Goal: Task Accomplishment & Management: Manage account settings

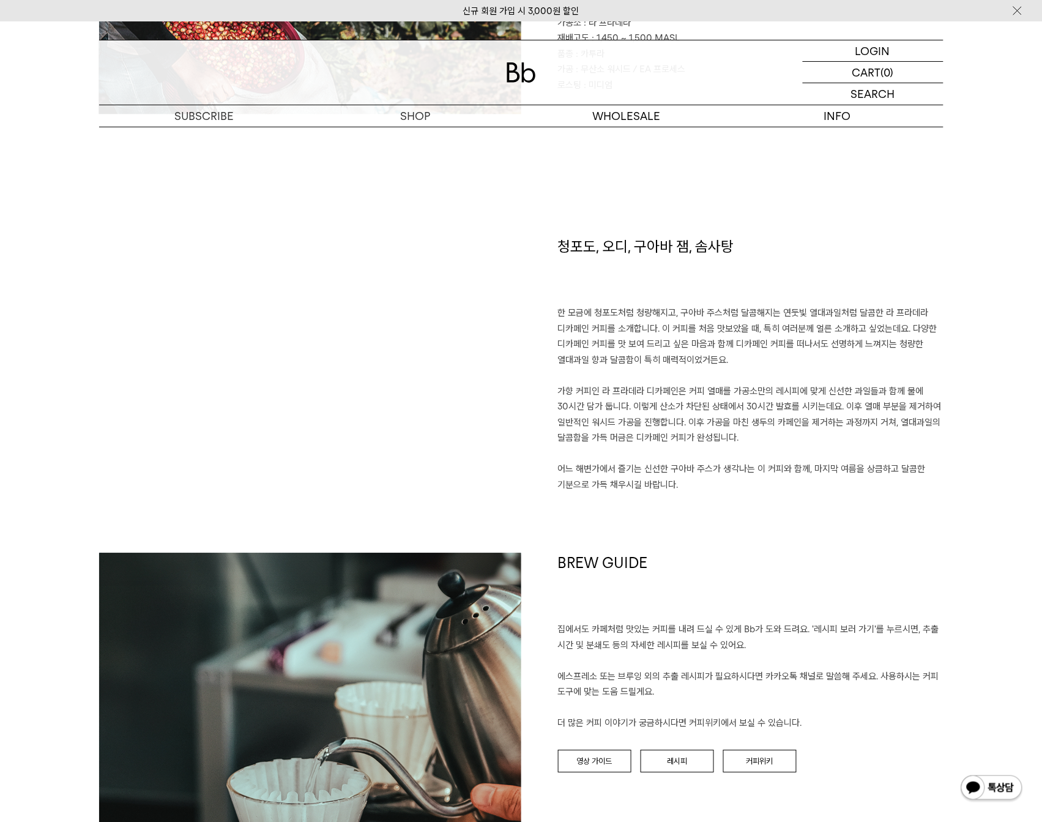
scroll to position [765, 0]
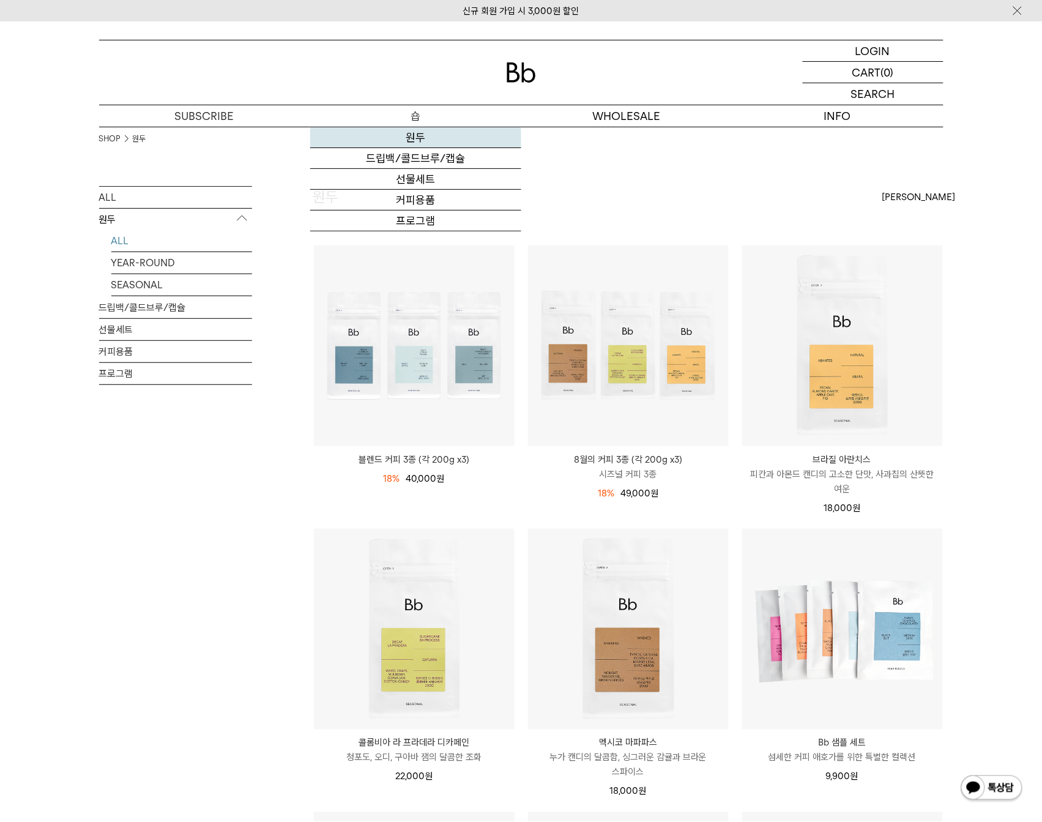
click at [400, 140] on link "원두" at bounding box center [415, 137] width 211 height 21
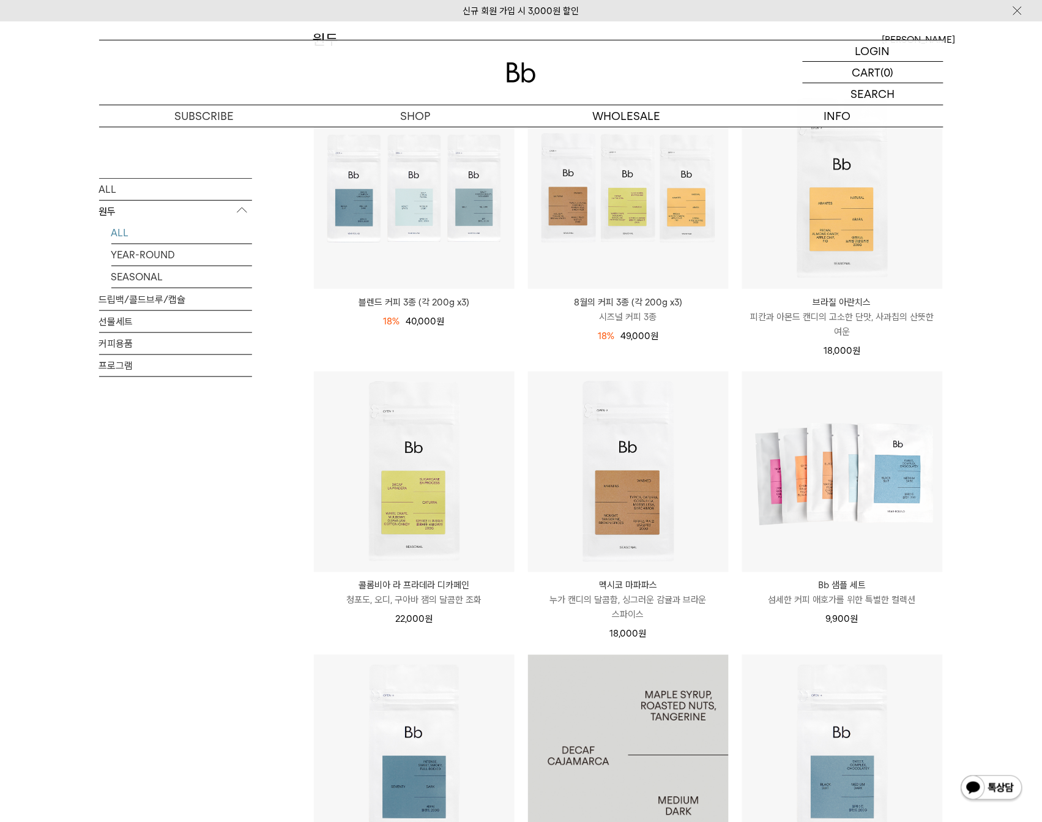
scroll to position [153, 0]
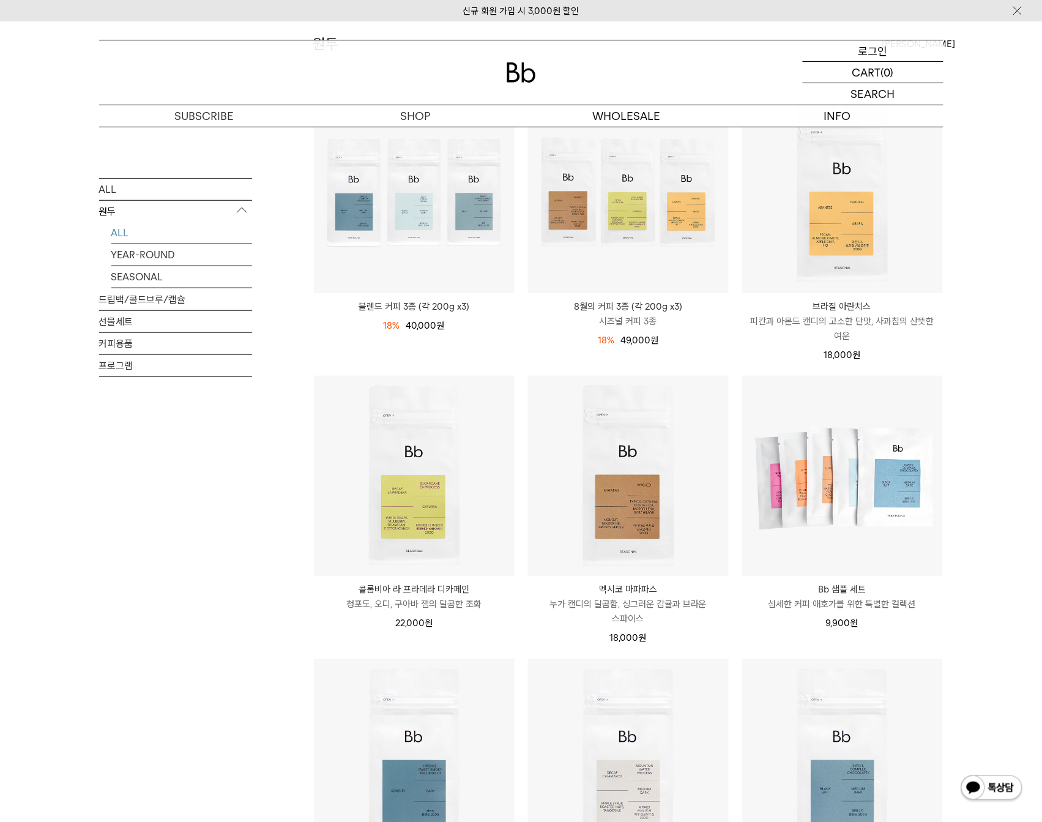
click at [873, 47] on p "로그인" at bounding box center [873, 50] width 29 height 21
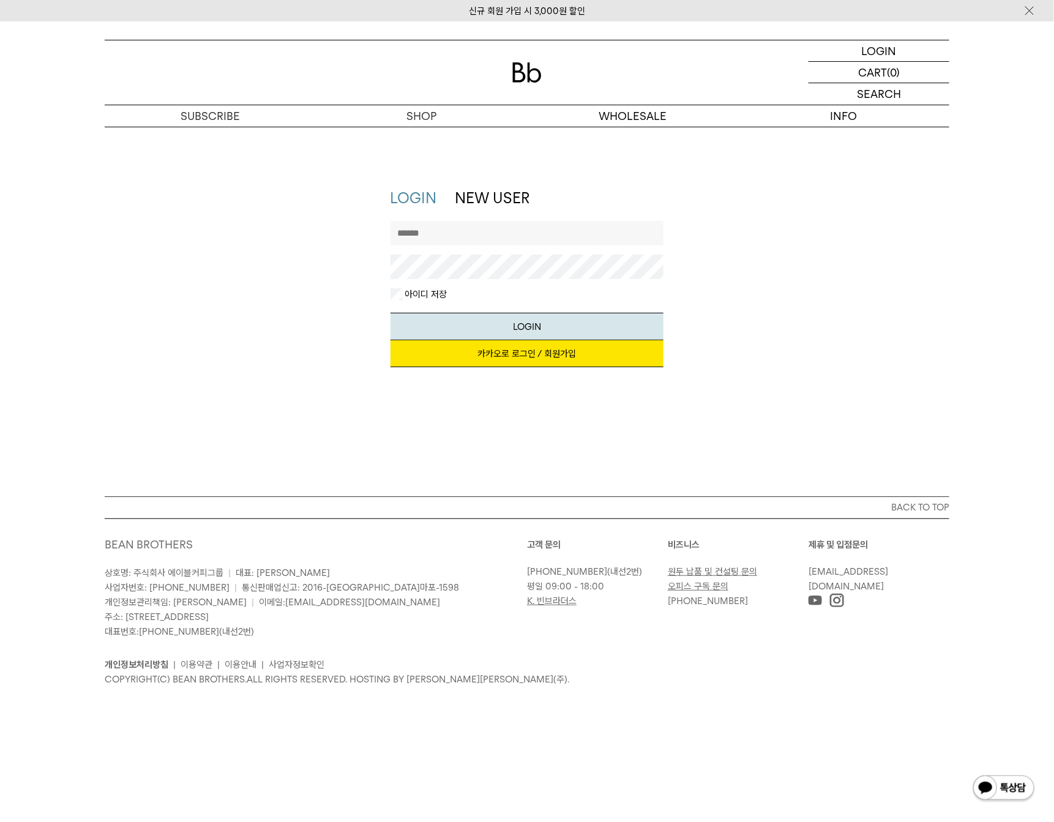
click at [467, 230] on input "text" at bounding box center [527, 233] width 274 height 24
type input "*********"
click at [390, 313] on button "LOGIN" at bounding box center [527, 327] width 274 height 28
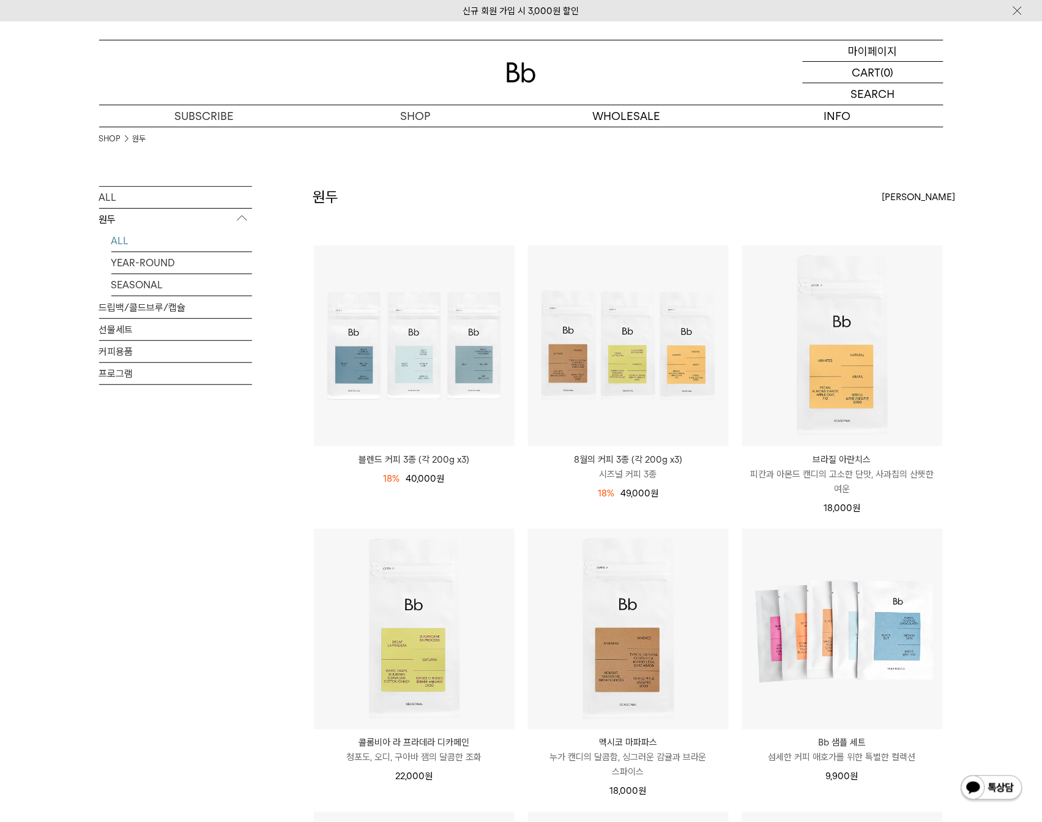
click at [858, 49] on p "마이페이지" at bounding box center [873, 50] width 49 height 21
click at [859, 48] on p "마이페이지" at bounding box center [873, 50] width 49 height 21
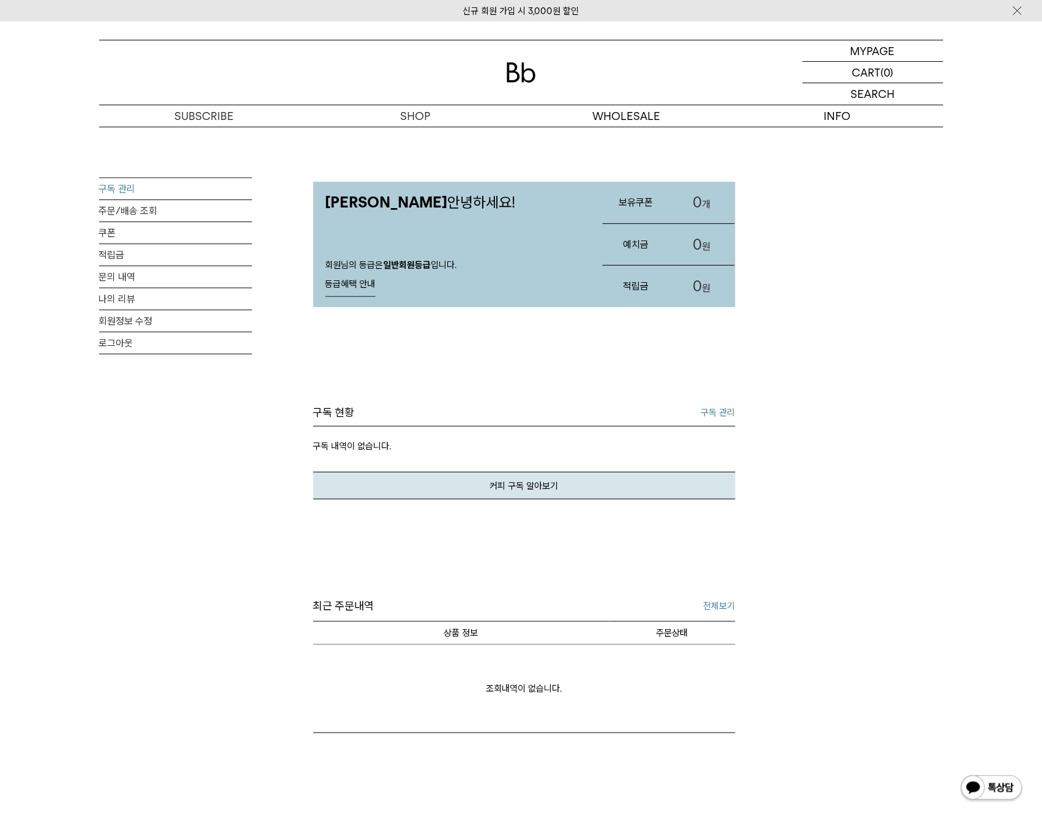
click at [108, 182] on link "구독 관리" at bounding box center [175, 188] width 153 height 21
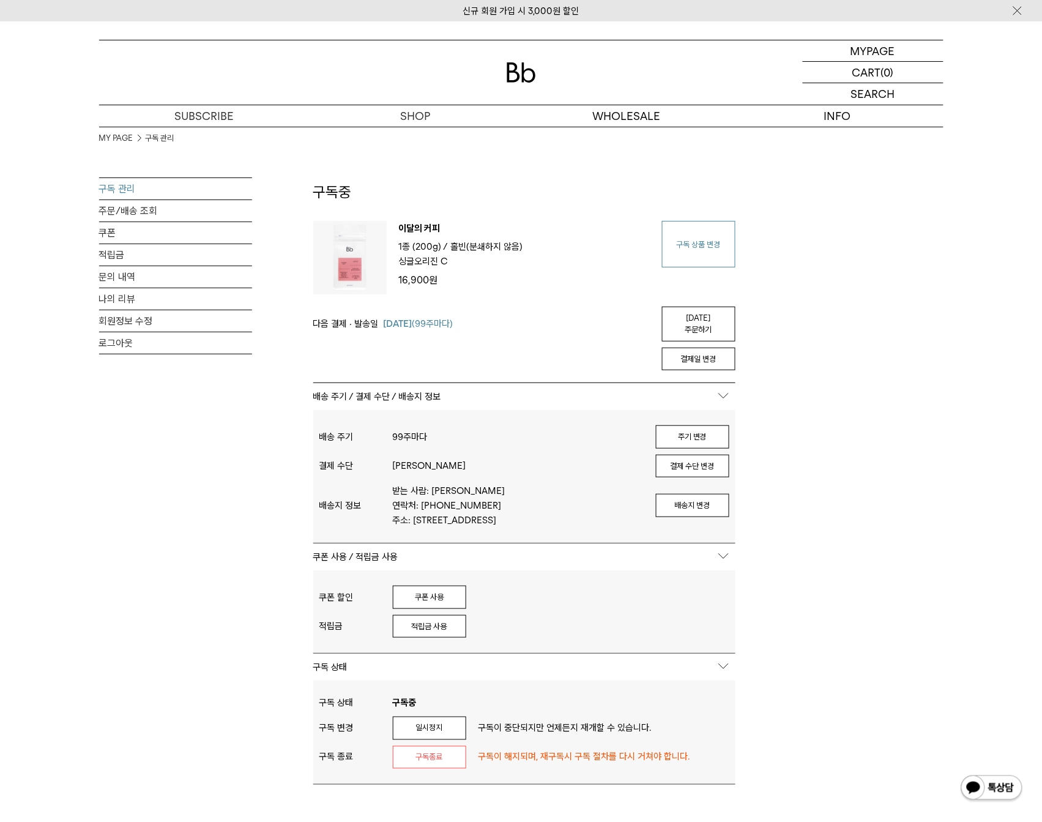
click at [686, 239] on link "구독 상품 변경" at bounding box center [698, 244] width 73 height 47
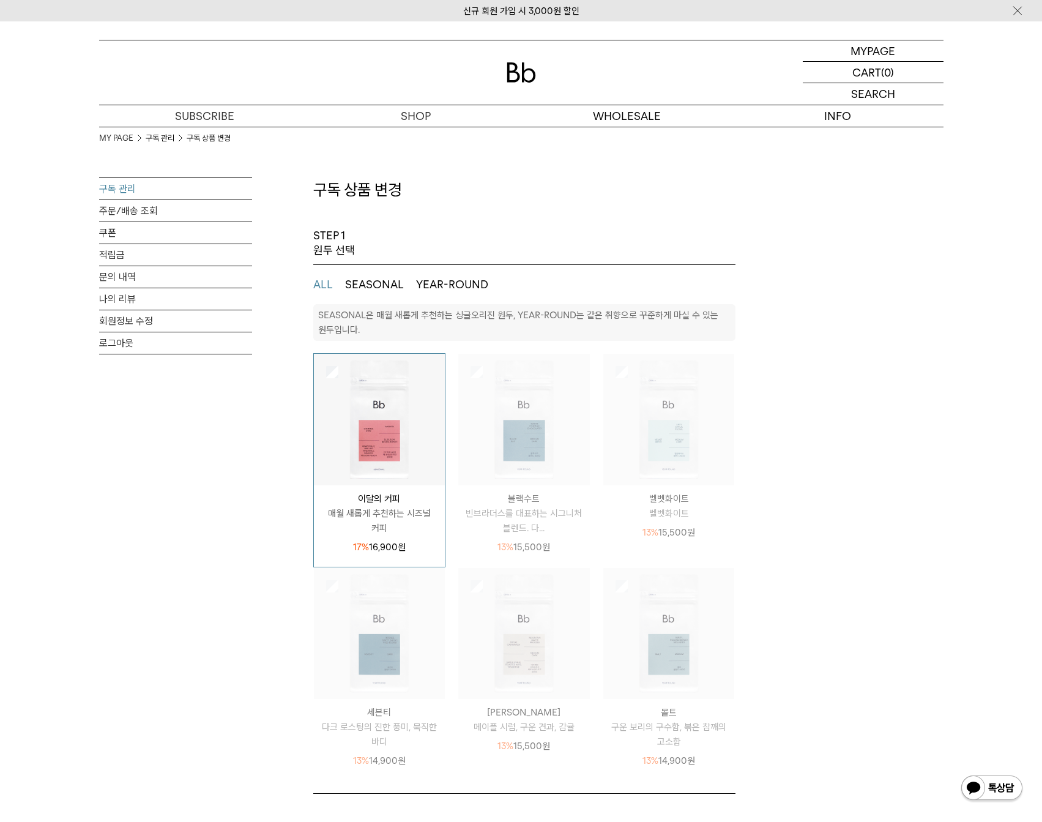
select select "**"
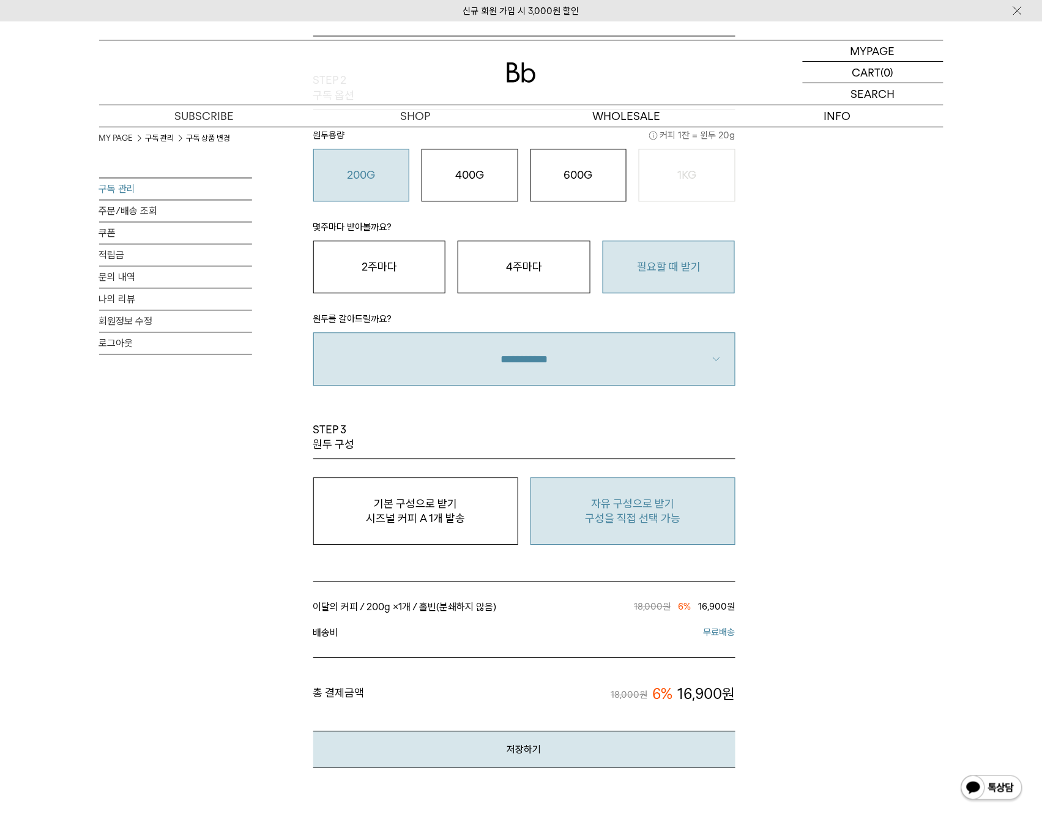
scroll to position [841, 0]
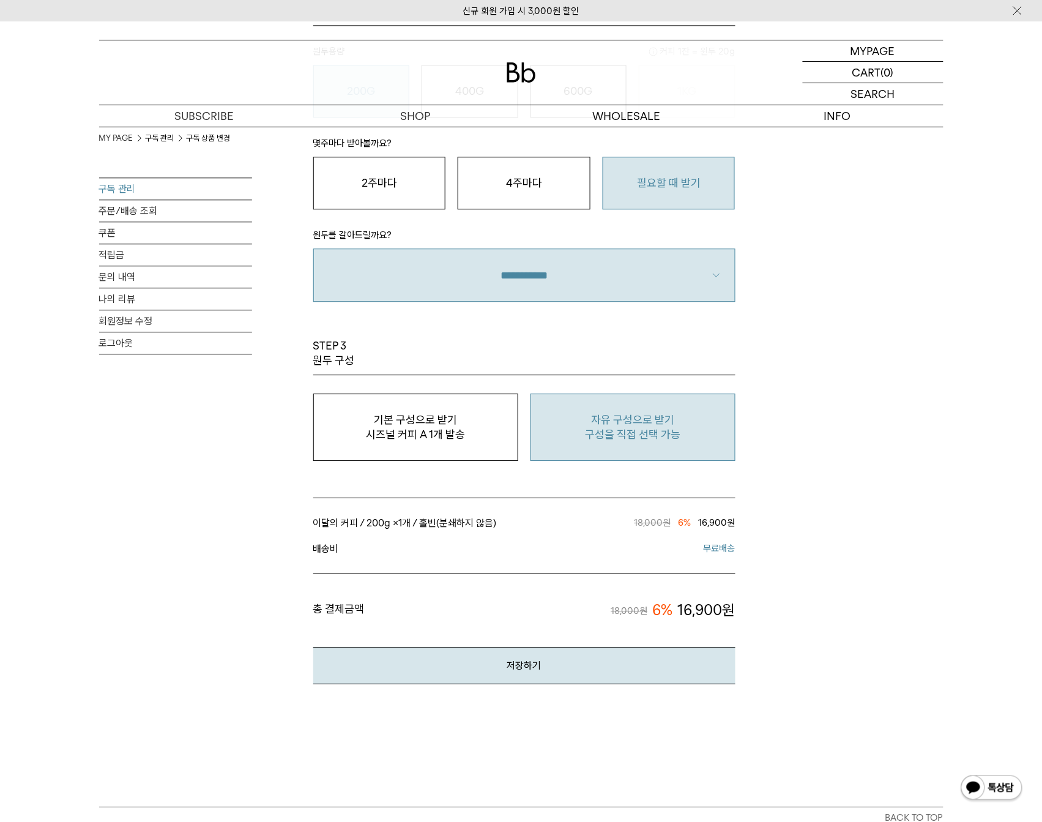
click at [616, 424] on p "자유 구성으로 받기" at bounding box center [633, 419] width 192 height 15
type input "*"
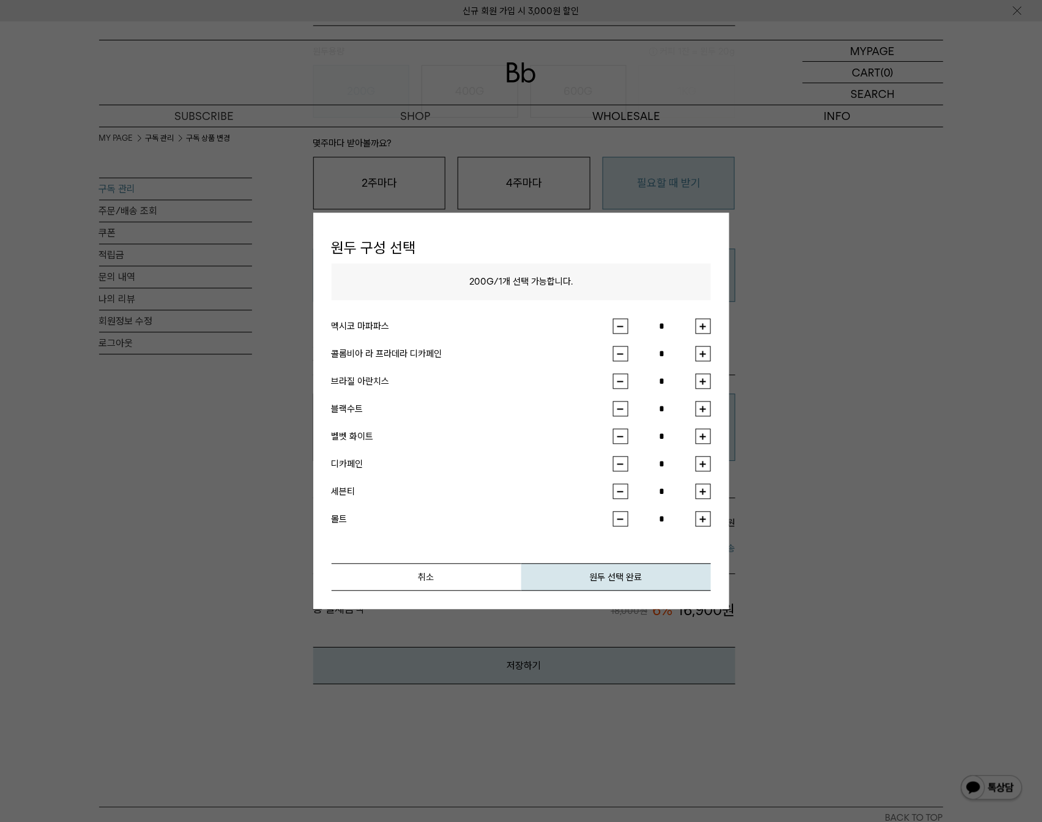
click at [702, 352] on button "button" at bounding box center [703, 353] width 15 height 15
type input "*"
click at [588, 580] on button "원두 선택 완료" at bounding box center [616, 578] width 190 height 28
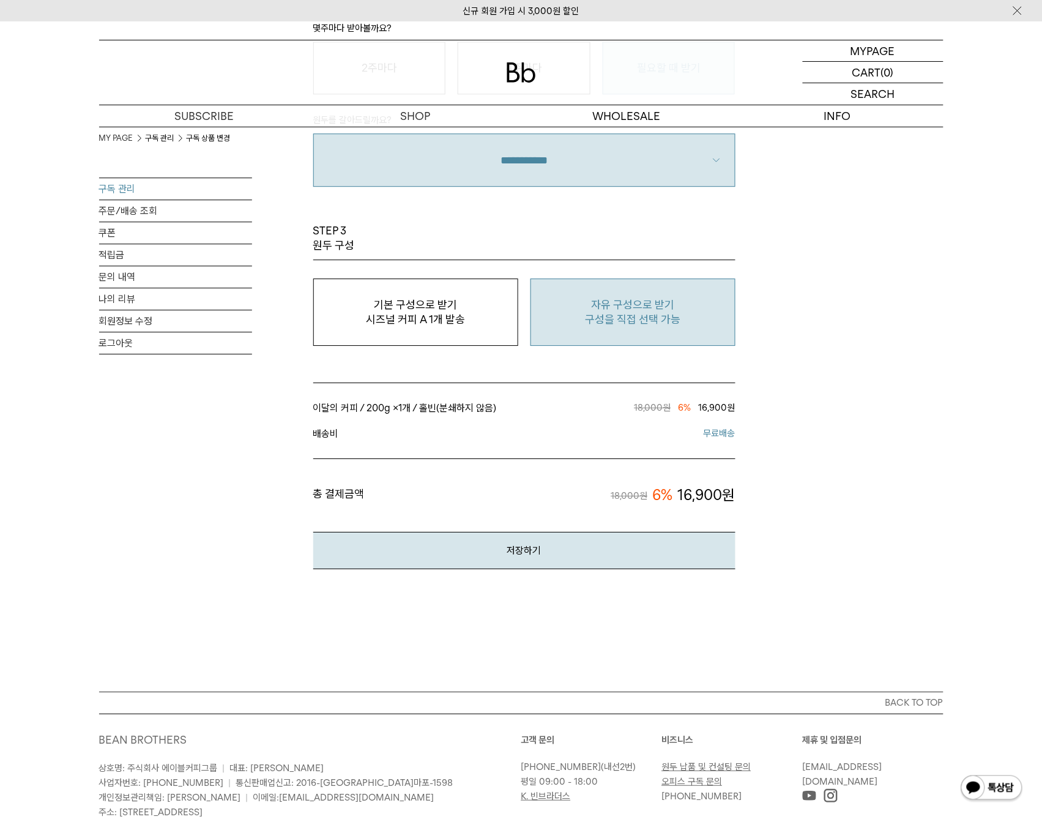
scroll to position [994, 0]
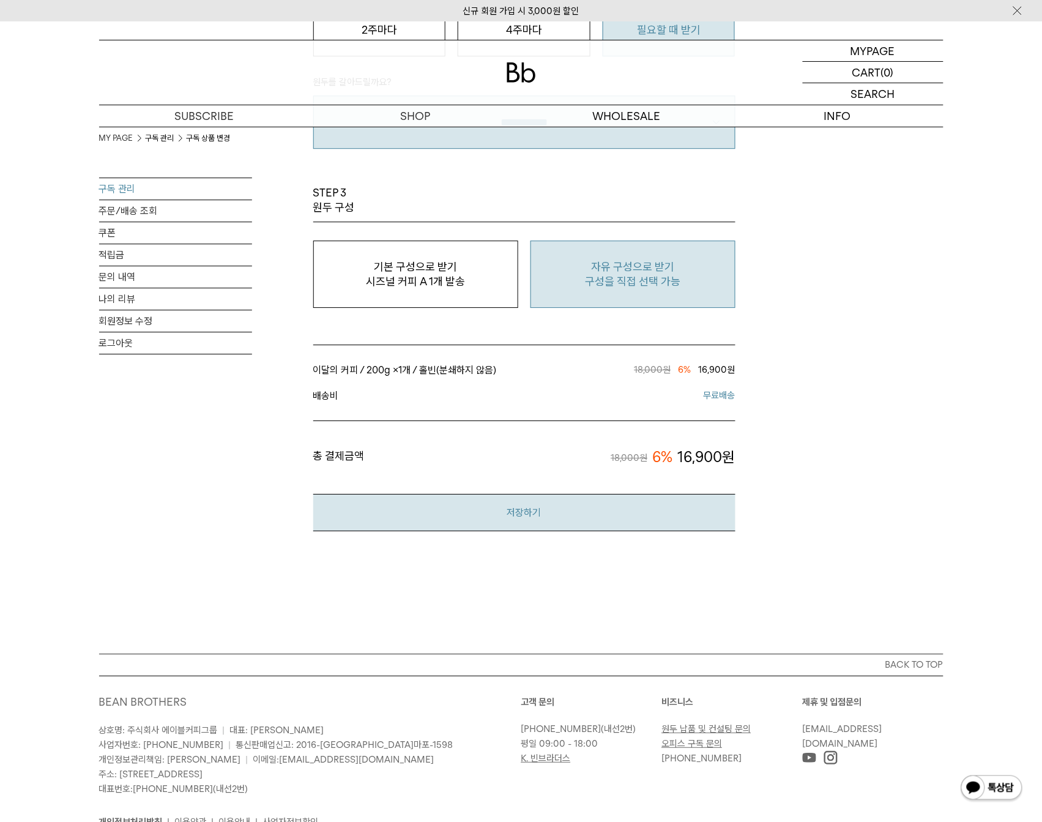
click at [678, 509] on button "저장하기" at bounding box center [524, 512] width 422 height 37
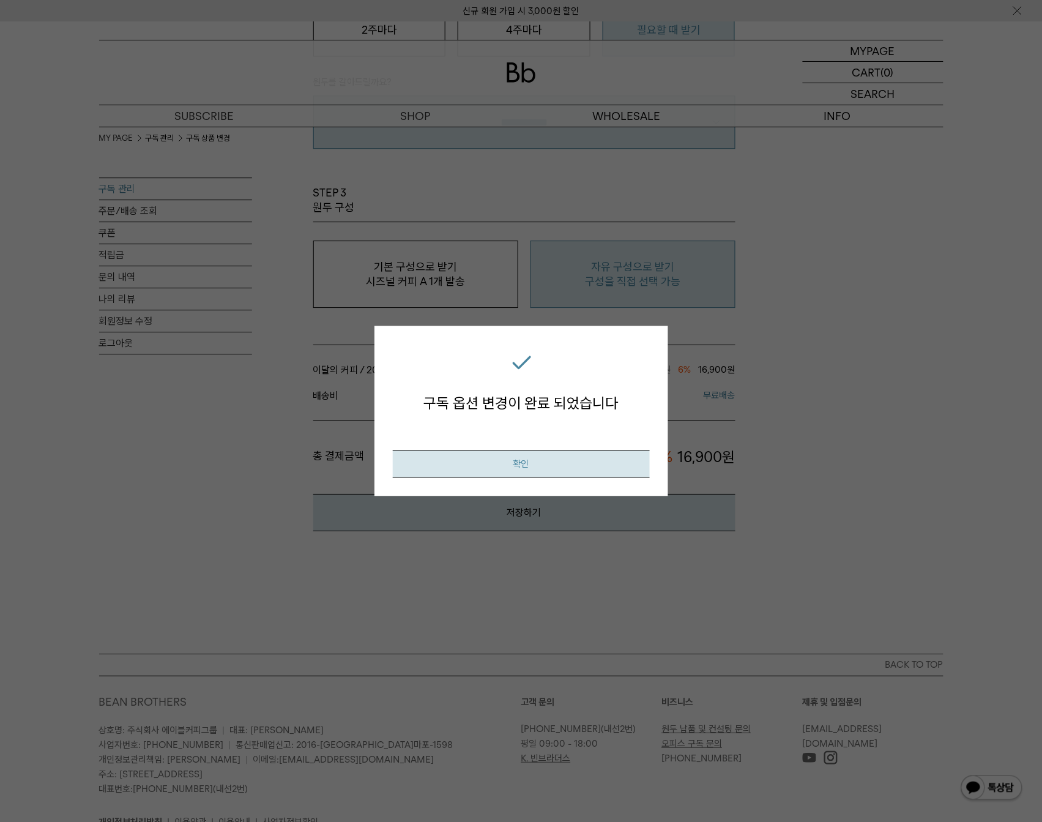
click at [625, 460] on button "확인" at bounding box center [521, 464] width 257 height 28
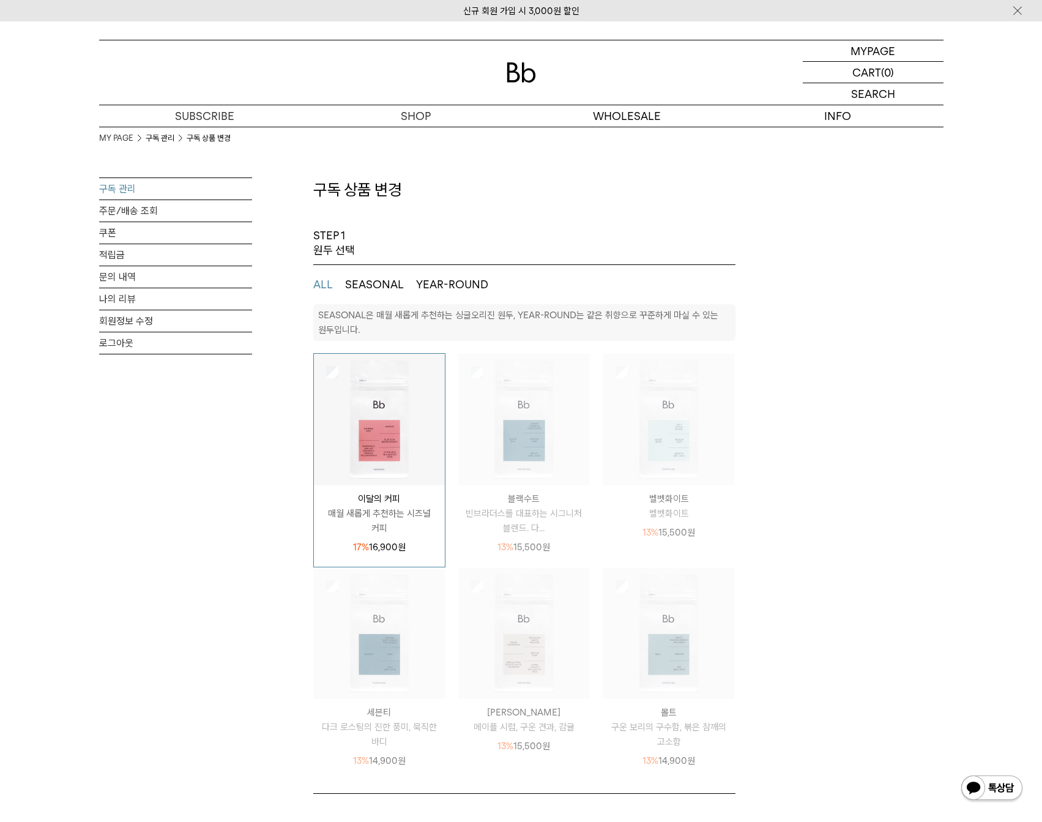
select select "**"
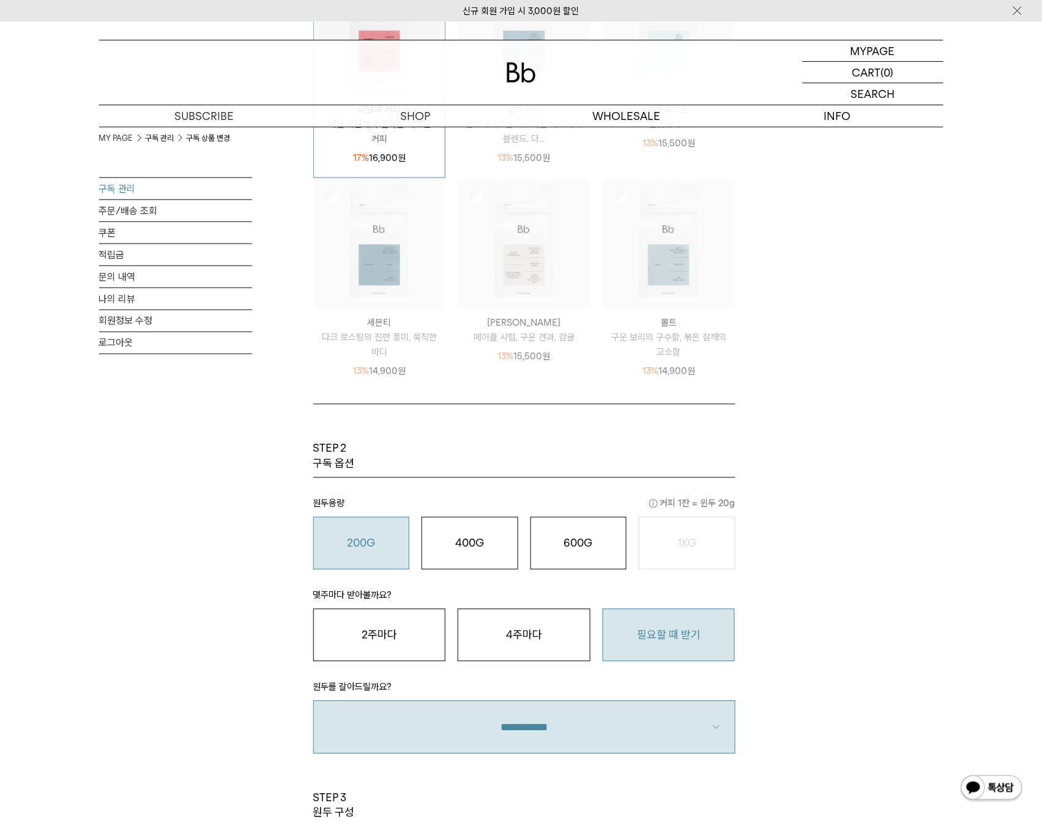
scroll to position [372, 0]
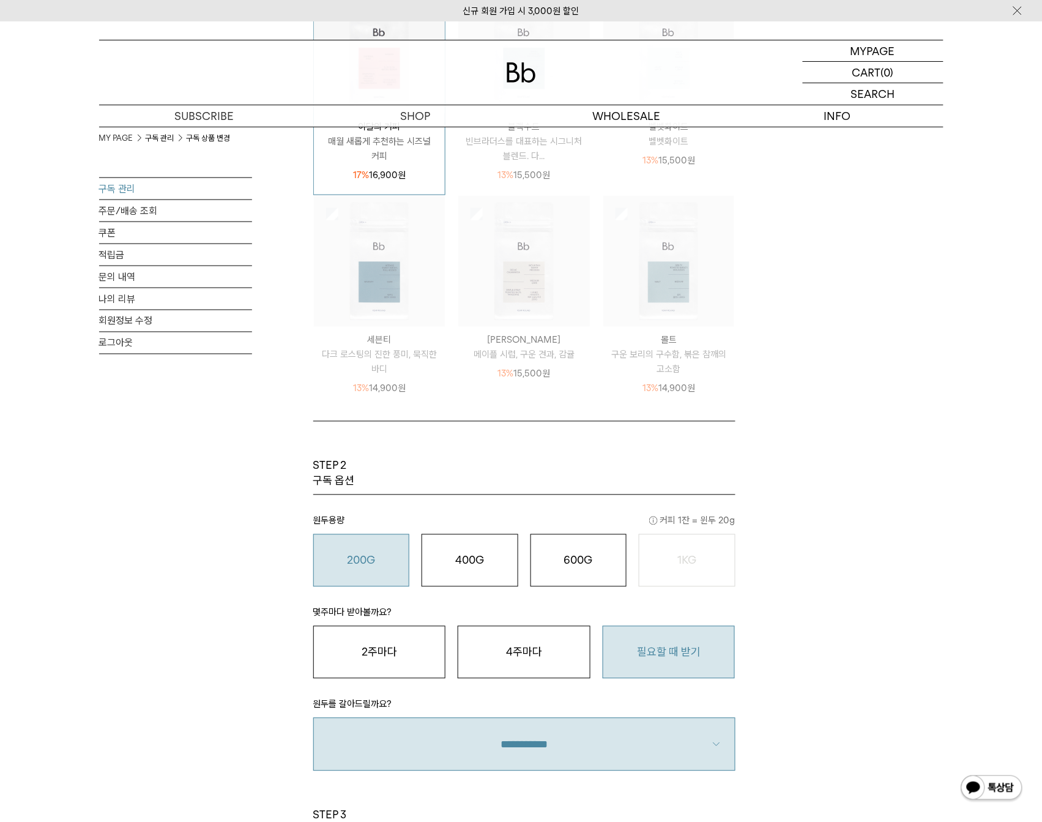
click at [124, 188] on link "구독 관리" at bounding box center [175, 188] width 153 height 21
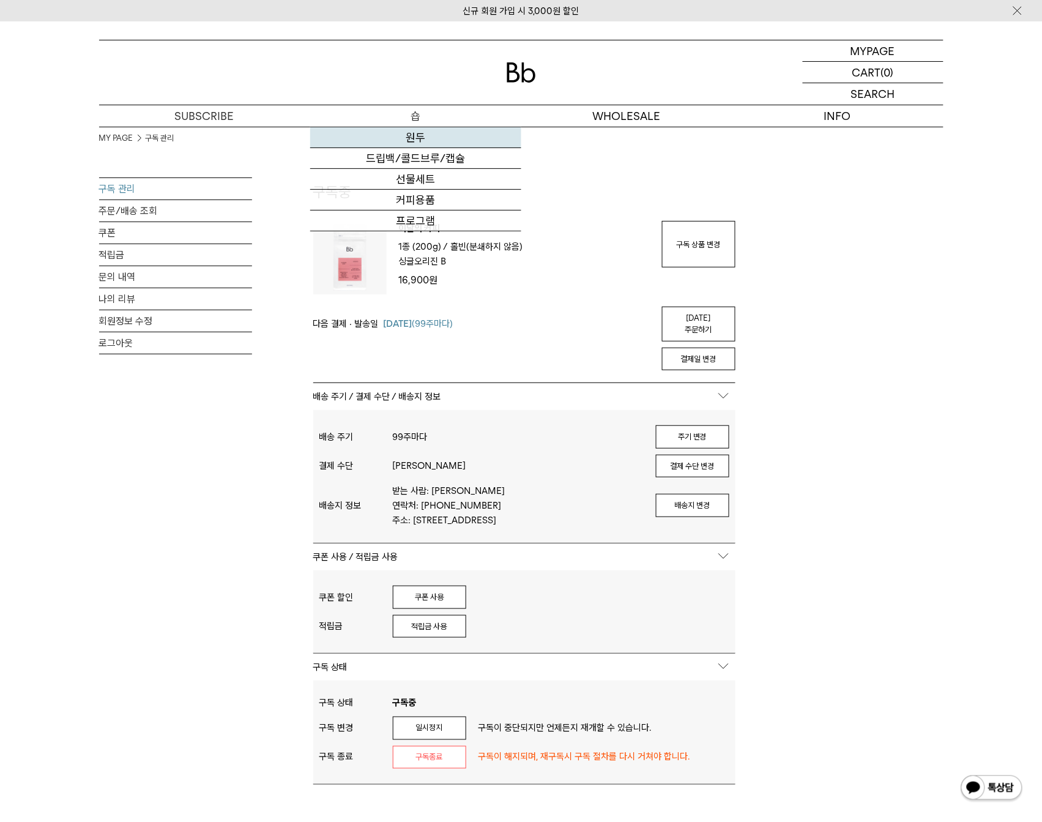
click at [411, 138] on link "원두" at bounding box center [415, 137] width 211 height 21
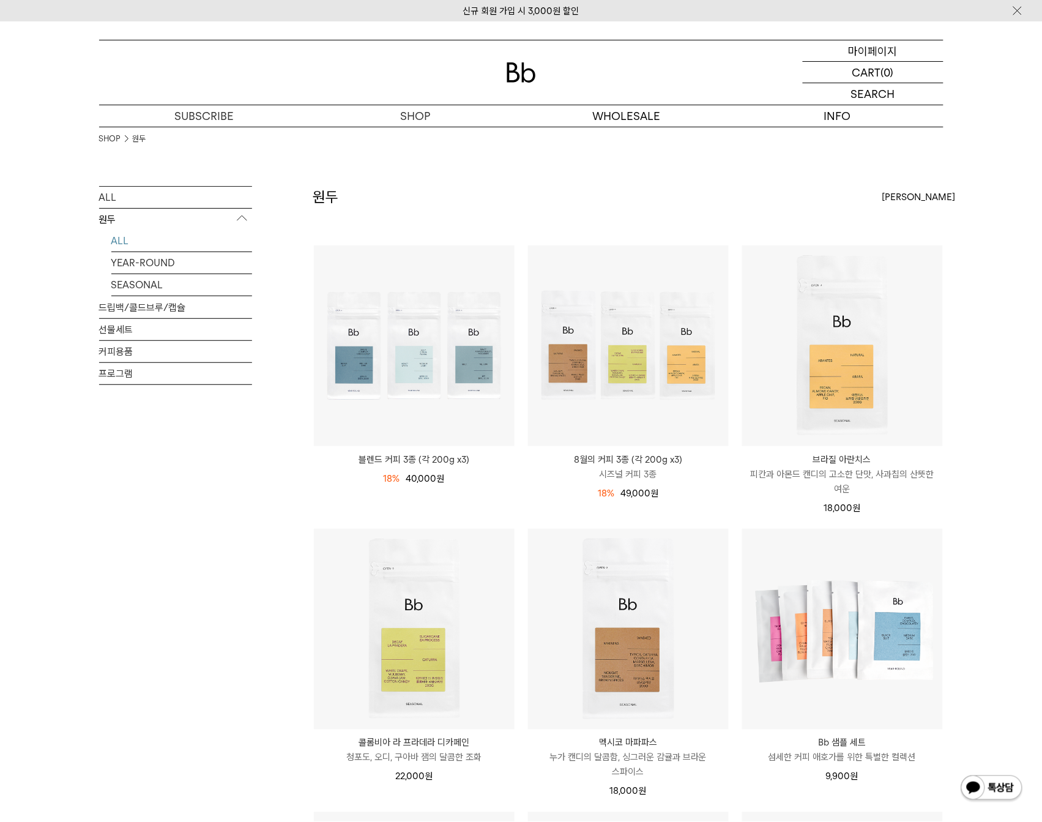
click at [879, 48] on p "마이페이지" at bounding box center [873, 50] width 49 height 21
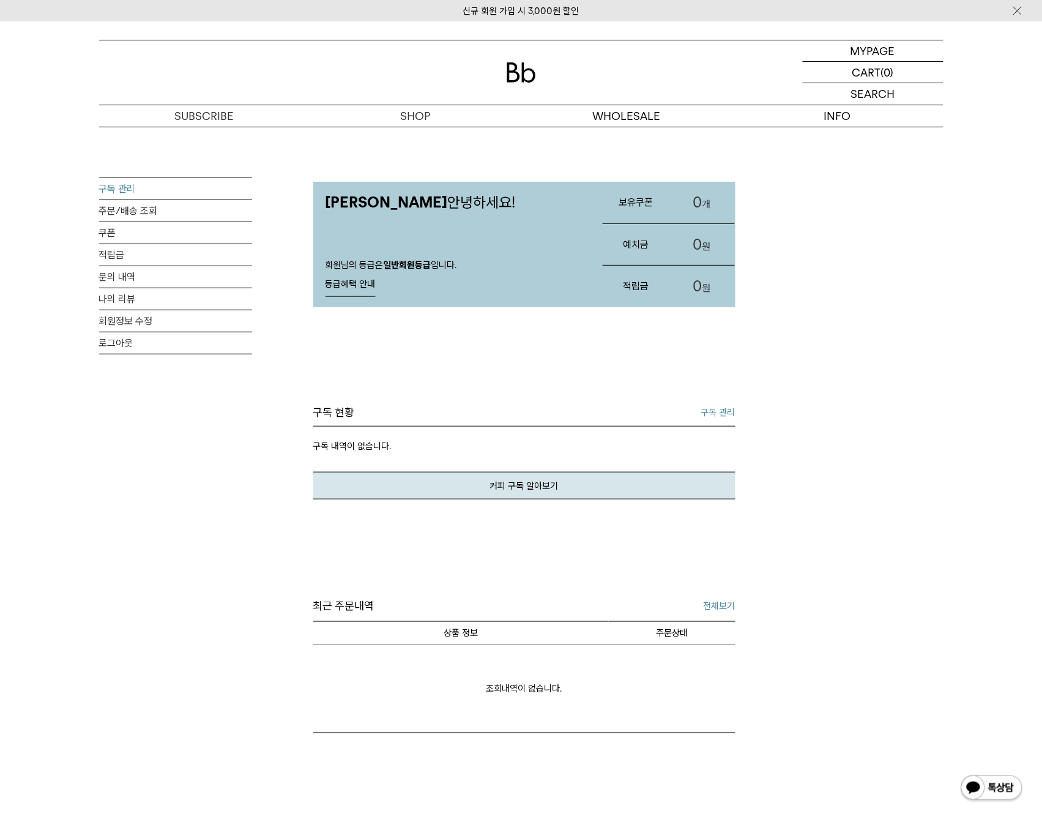
click at [123, 191] on link "구독 관리" at bounding box center [175, 188] width 153 height 21
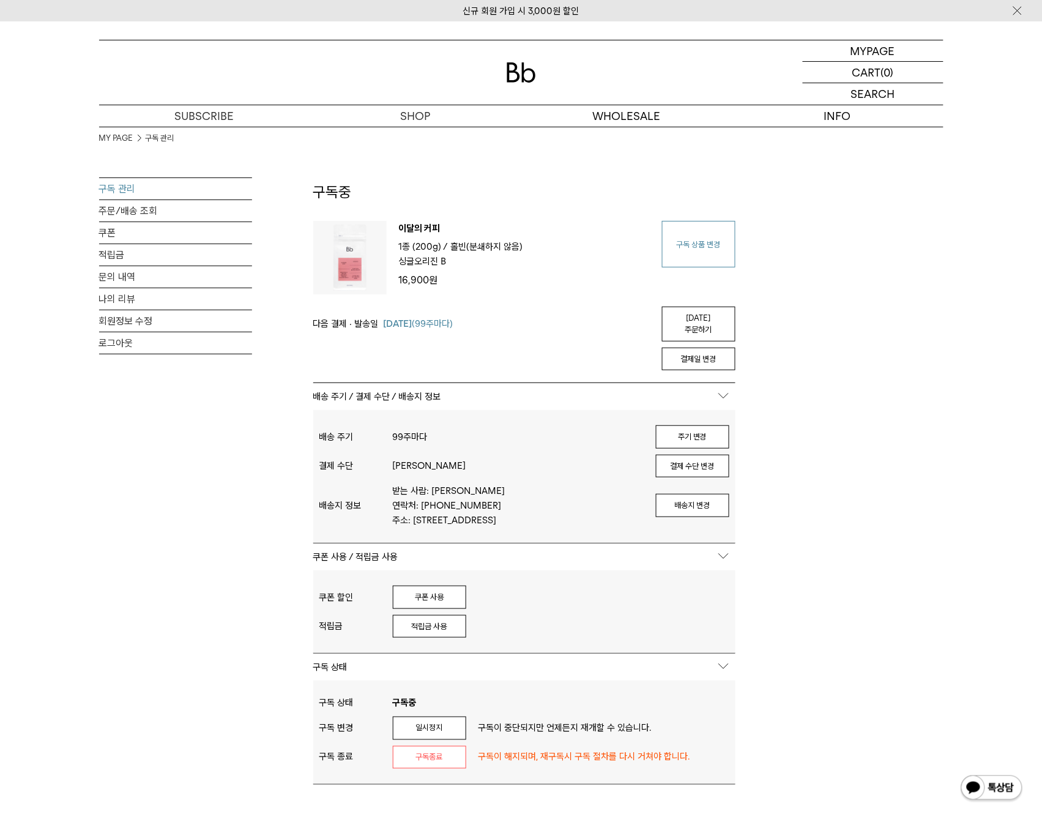
click at [687, 243] on link "구독 상품 변경" at bounding box center [698, 244] width 73 height 47
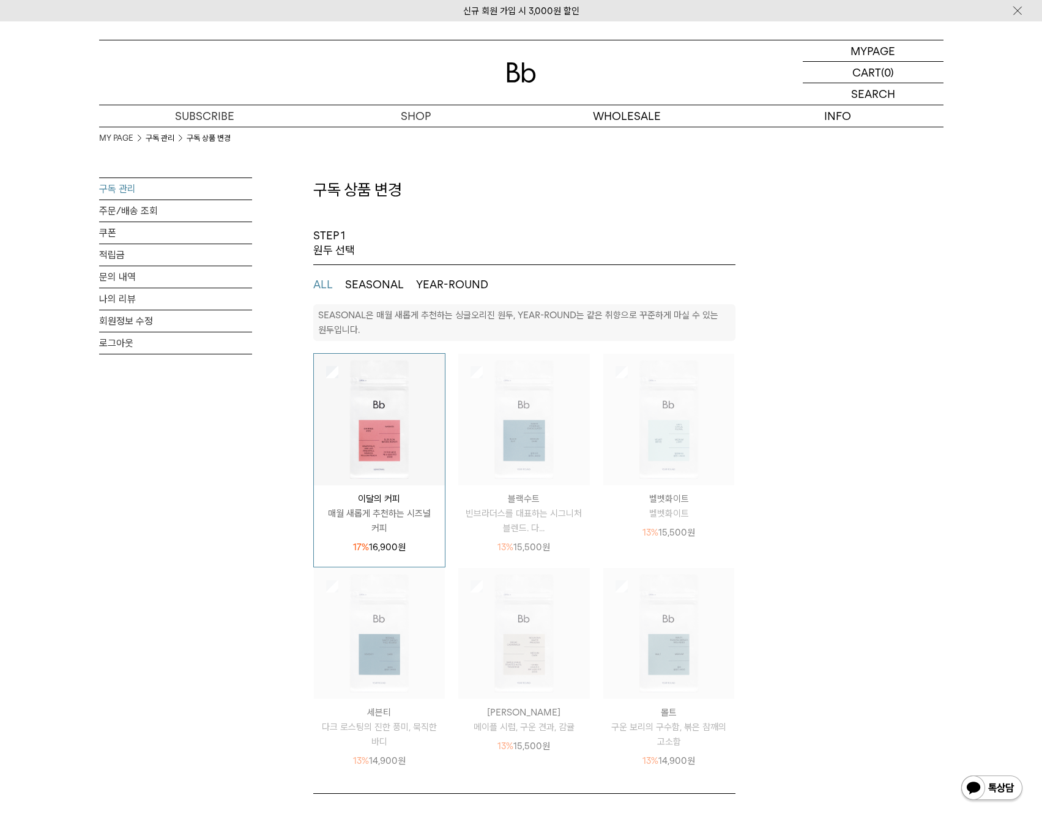
select select "**"
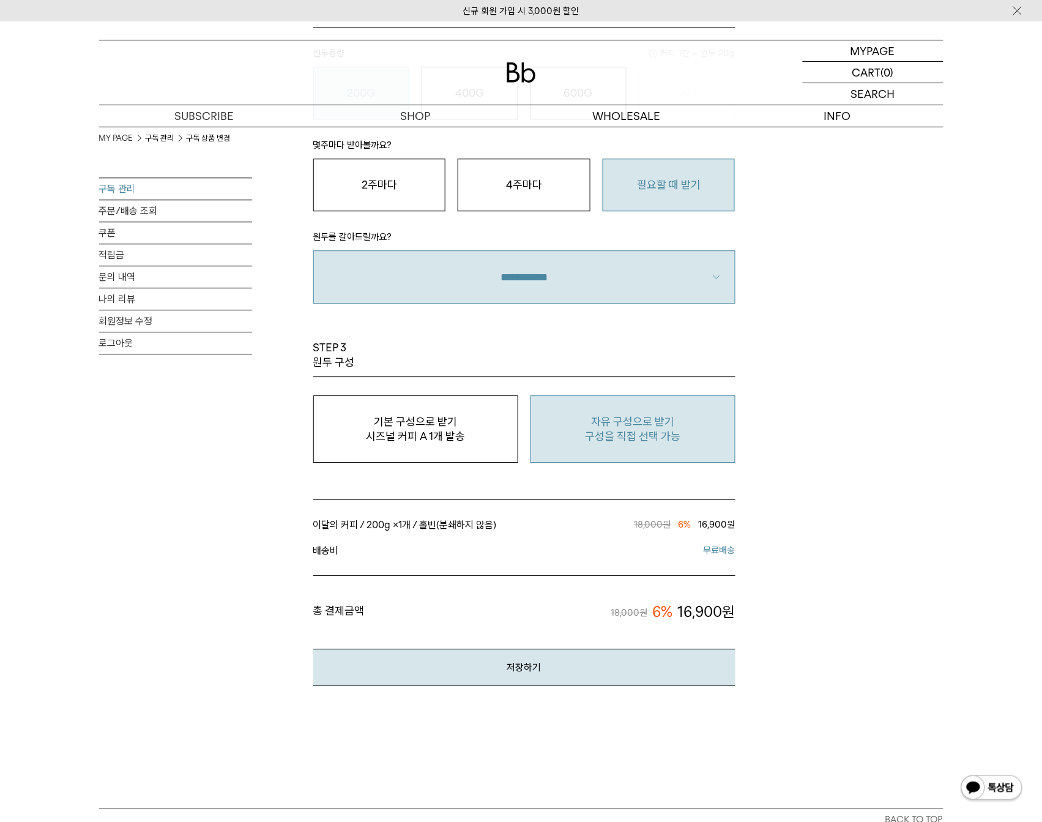
scroll to position [841, 0]
click at [633, 426] on p "자유 구성으로 받기" at bounding box center [633, 419] width 192 height 15
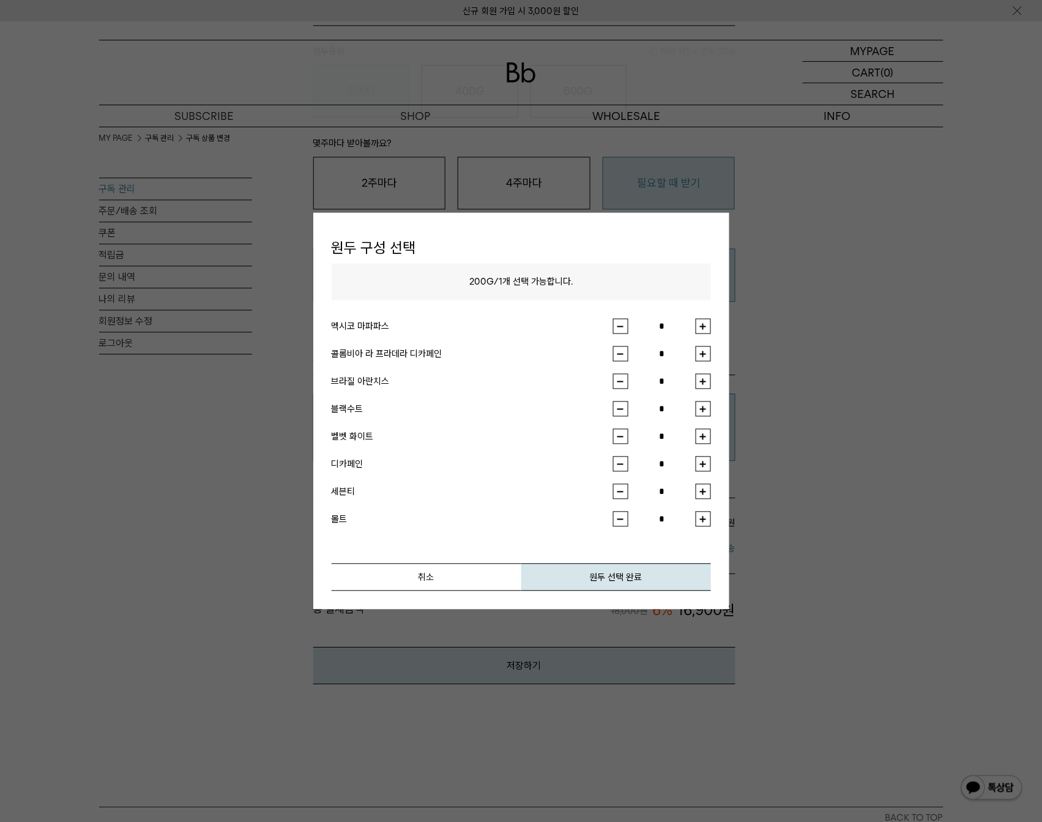
click at [704, 346] on button "button" at bounding box center [703, 353] width 15 height 15
type input "*"
drag, startPoint x: 356, startPoint y: 355, endPoint x: 441, endPoint y: 357, distance: 85.1
click at [441, 357] on div "콜롬비아 라 프라데라 디카페인" at bounding box center [473, 353] width 282 height 15
click at [543, 576] on button "원두 선택 완료" at bounding box center [616, 578] width 190 height 28
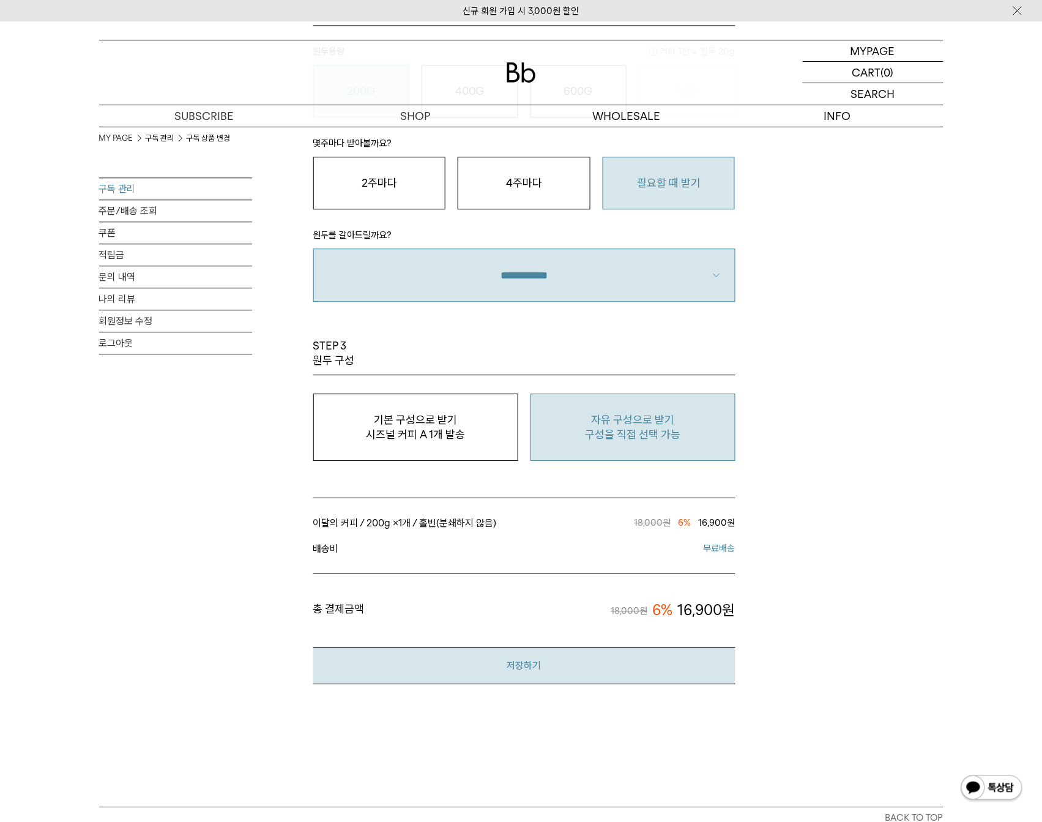
click at [510, 670] on button "저장하기" at bounding box center [524, 665] width 422 height 37
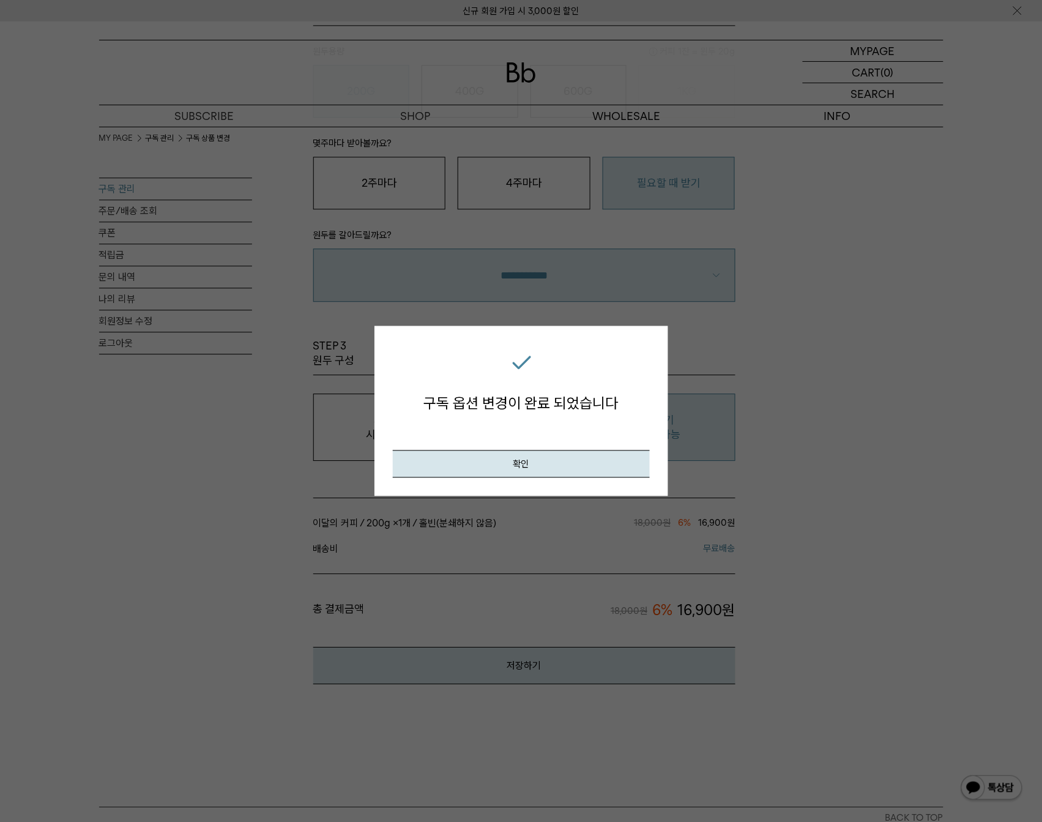
drag, startPoint x: 545, startPoint y: 488, endPoint x: 560, endPoint y: 467, distance: 25.5
click at [545, 487] on div "구독 옵션 변경이 완료 되었습니다 확인" at bounding box center [522, 411] width 294 height 171
click at [560, 467] on button "확인" at bounding box center [521, 464] width 257 height 28
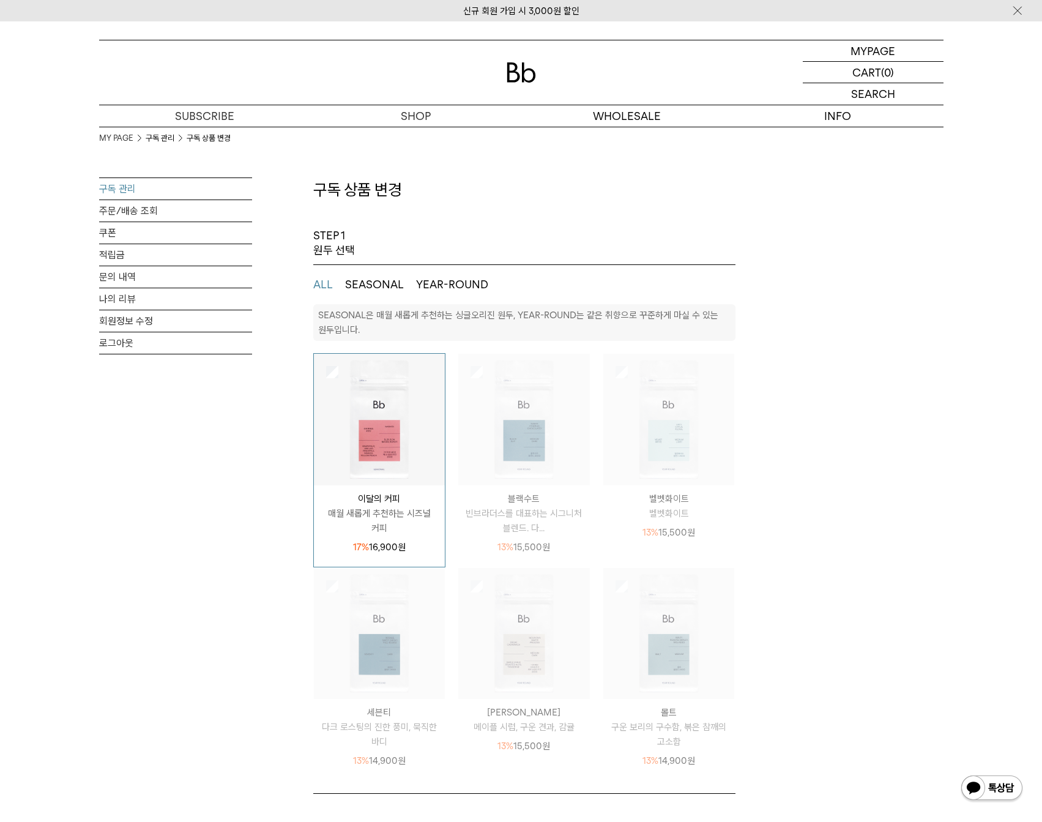
select select "**"
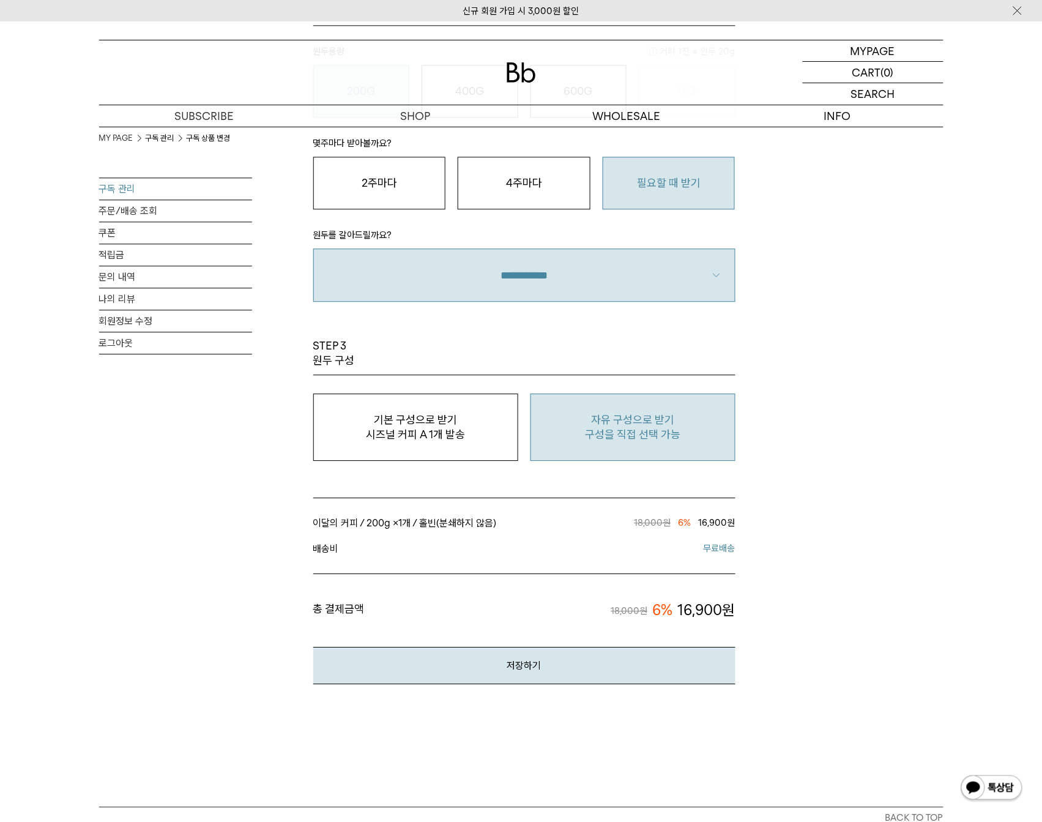
click at [127, 190] on link "구독 관리" at bounding box center [175, 188] width 153 height 21
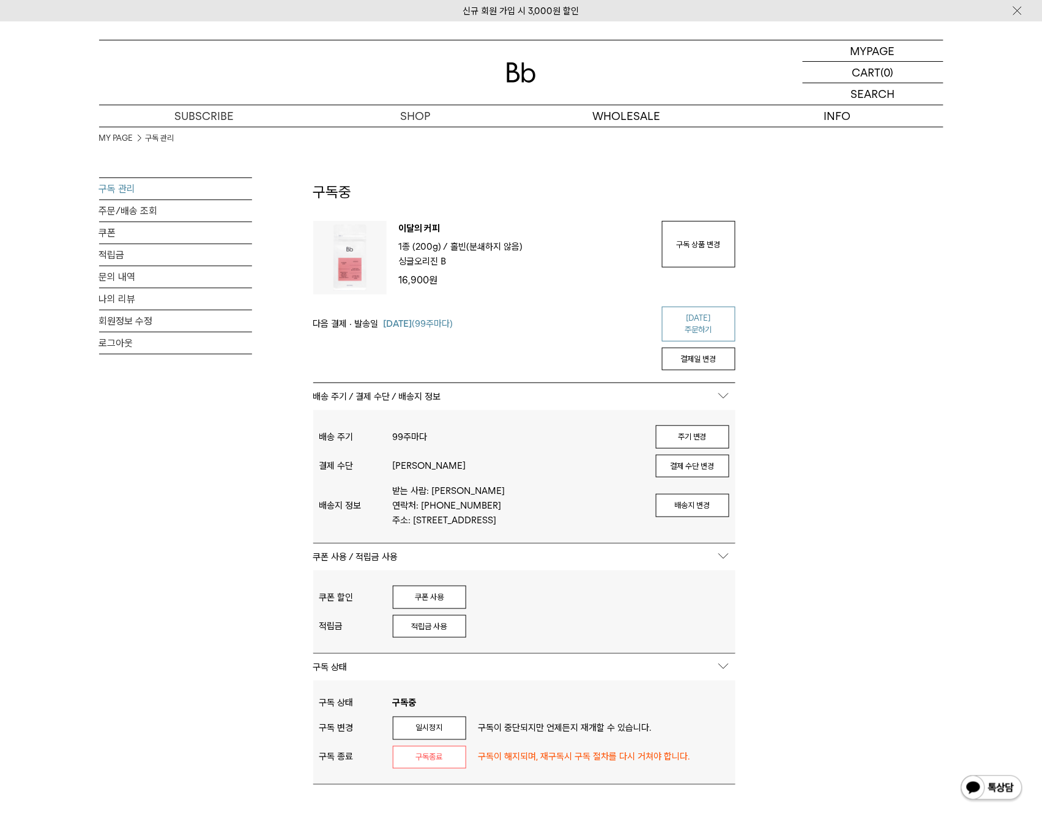
click at [687, 314] on link "[DATE] 주문하기" at bounding box center [698, 324] width 73 height 35
click at [416, 632] on button "적립금 사용" at bounding box center [429, 626] width 73 height 23
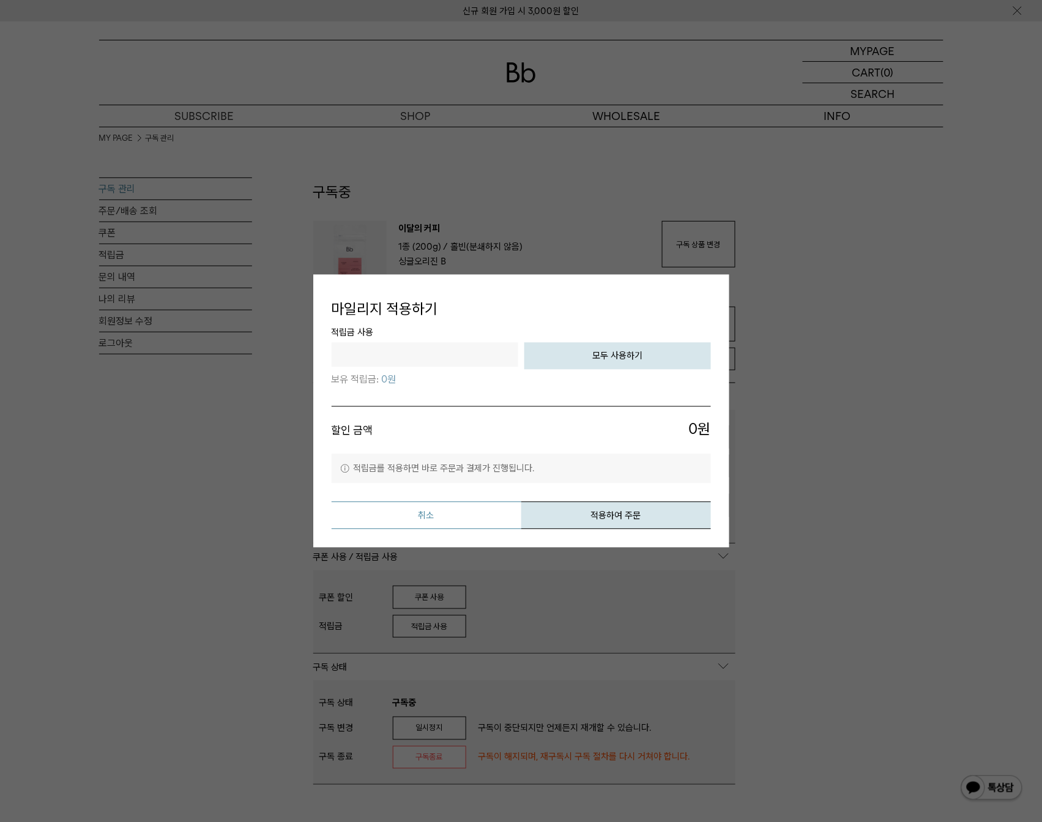
click at [447, 512] on button "취소" at bounding box center [427, 516] width 190 height 28
